Goal: Communication & Community: Participate in discussion

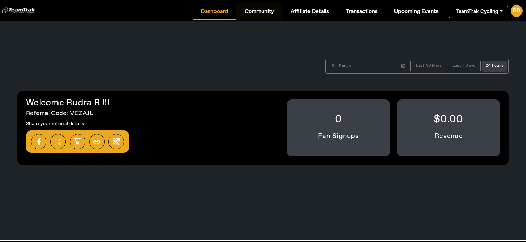
click at [252, 11] on span "Community" at bounding box center [259, 12] width 29 height 6
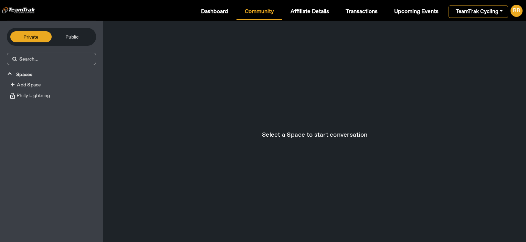
click at [73, 30] on div "Private Public" at bounding box center [51, 37] width 89 height 18
click at [74, 41] on button "Public" at bounding box center [72, 36] width 41 height 11
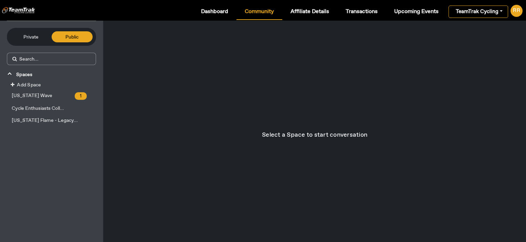
click at [36, 91] on button "[US_STATE] Wave 1" at bounding box center [49, 96] width 82 height 11
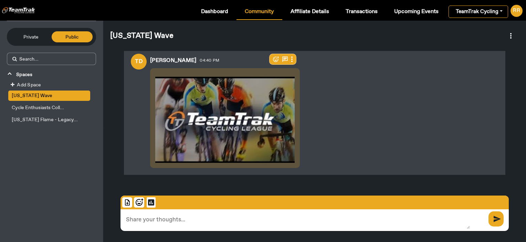
scroll to position [25, 0]
click at [275, 60] on img at bounding box center [276, 60] width 6 height 6
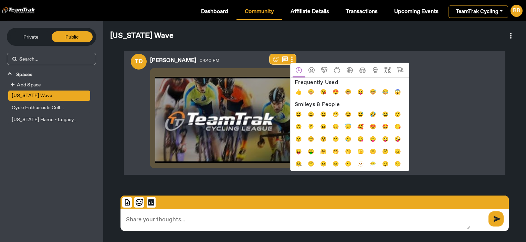
click at [339, 92] on span "😍" at bounding box center [336, 94] width 8 height 8
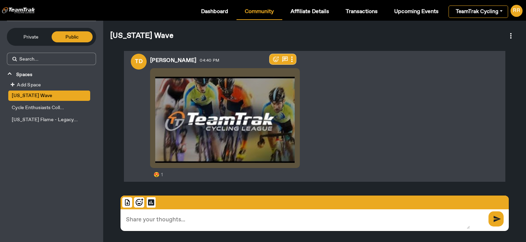
click at [317, 129] on div "[PERSON_NAME] D 04:40 PM 😍 1" at bounding box center [315, 116] width 382 height 132
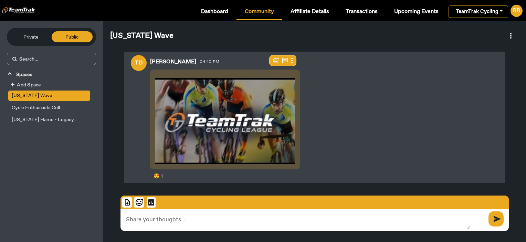
click at [283, 60] on img at bounding box center [286, 61] width 6 height 6
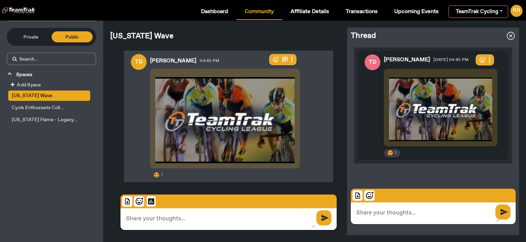
click at [373, 216] on textarea at bounding box center [425, 213] width 148 height 20
click at [373, 192] on img at bounding box center [370, 196] width 10 height 10
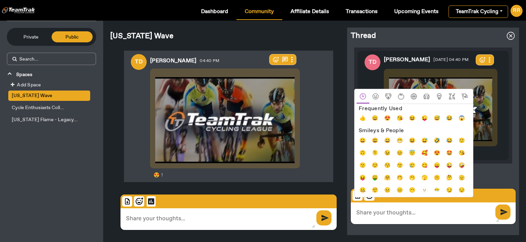
click at [360, 117] on span "👍" at bounding box center [363, 120] width 8 height 8
type textarea "👍"
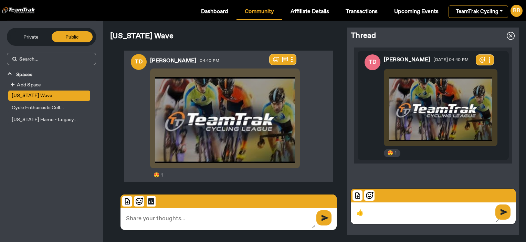
click at [503, 212] on span "send" at bounding box center [504, 212] width 13 height 12
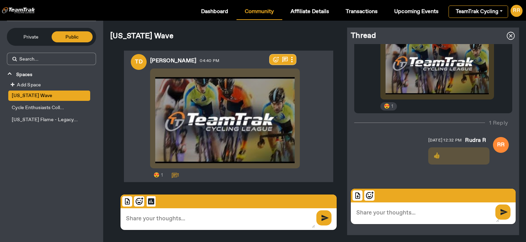
scroll to position [40, 0]
click at [512, 35] on span at bounding box center [511, 36] width 17 height 17
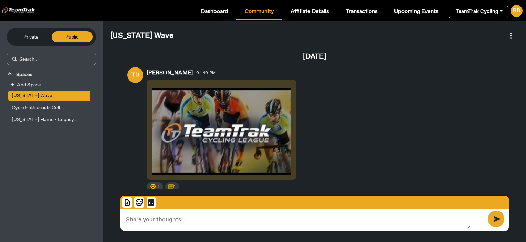
scroll to position [0, 0]
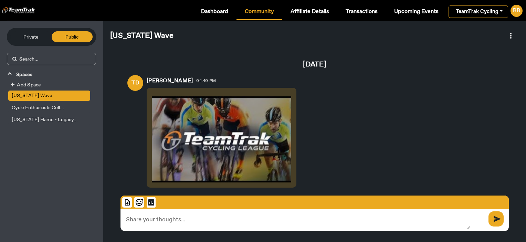
click at [47, 103] on button "Cycle Enthusiasts Coll..." at bounding box center [49, 108] width 82 height 10
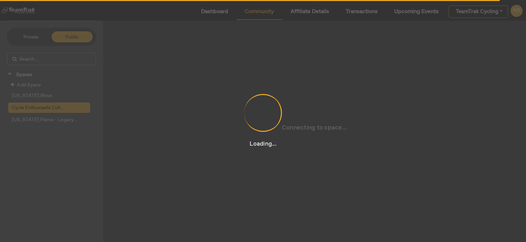
click at [24, 41] on div "Loading..." at bounding box center [263, 121] width 526 height 242
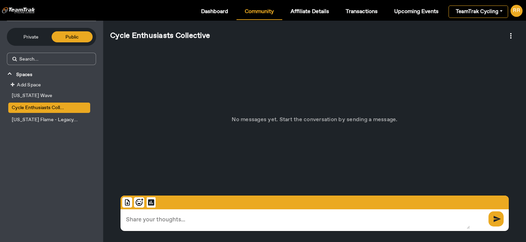
click at [37, 33] on button "Private" at bounding box center [30, 36] width 41 height 11
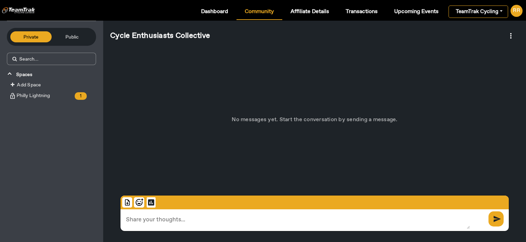
click at [40, 93] on span "Philly Lightning" at bounding box center [32, 96] width 35 height 6
